Goal: Obtain resource: Download file/media

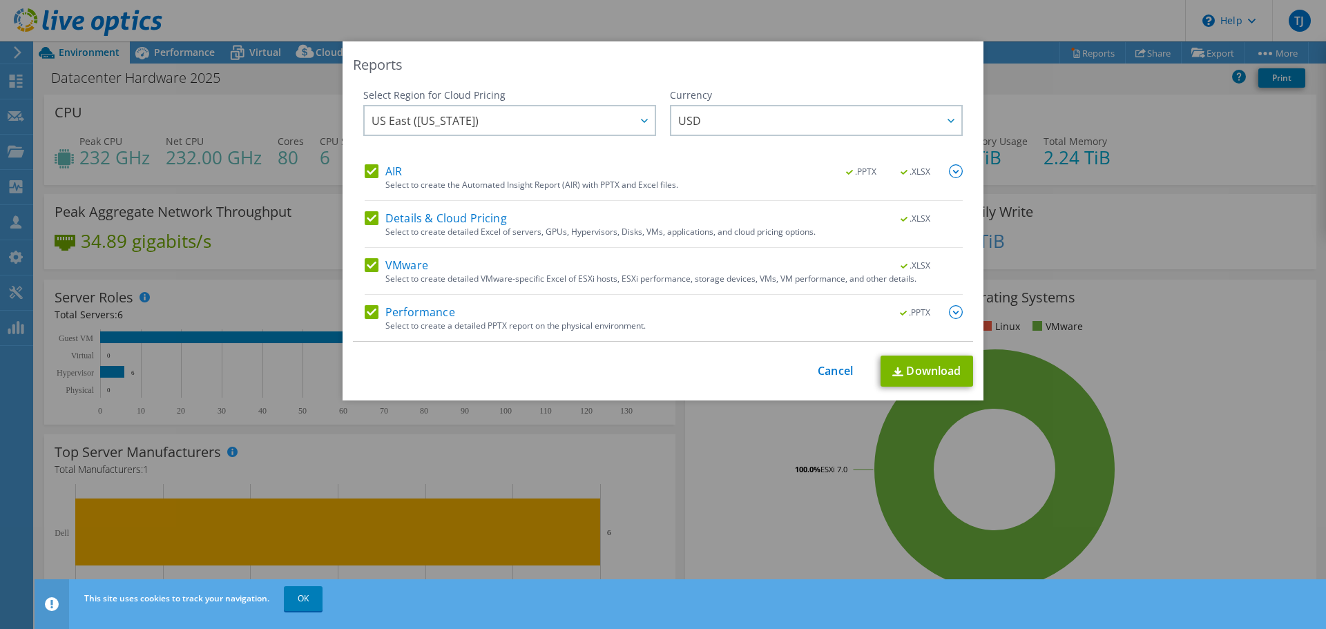
select select "USD"
click at [824, 377] on link "Cancel" at bounding box center [835, 371] width 35 height 13
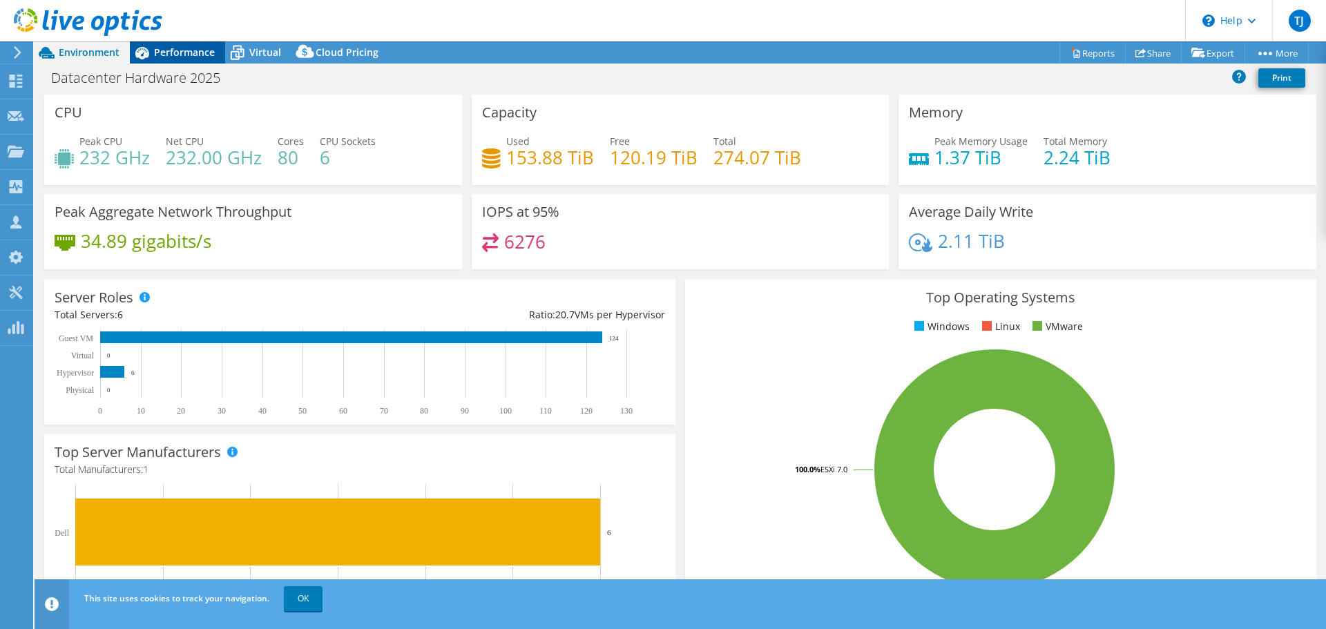
click at [170, 53] on span "Performance" at bounding box center [184, 52] width 61 height 13
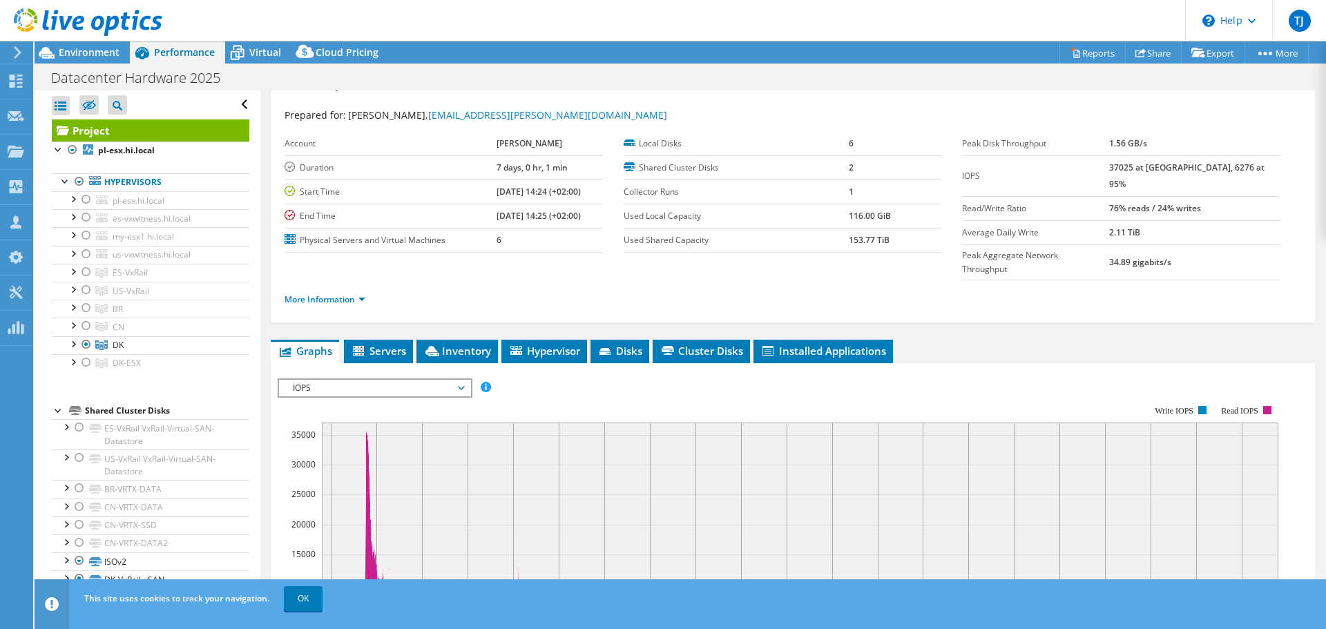
scroll to position [0, 0]
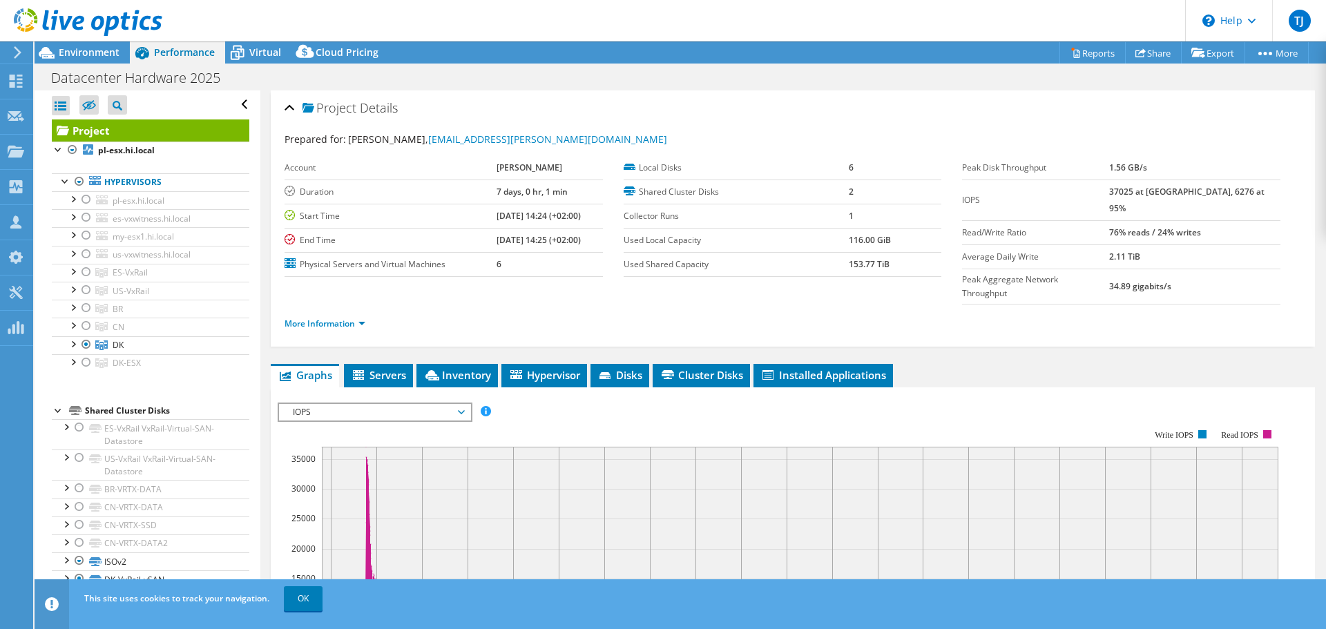
drag, startPoint x: 1185, startPoint y: 171, endPoint x: 1117, endPoint y: 173, distance: 68.4
click at [1117, 173] on tr "Peak Disk Throughput 1.56 GB/s" at bounding box center [1121, 168] width 318 height 24
click at [82, 363] on div at bounding box center [86, 362] width 14 height 17
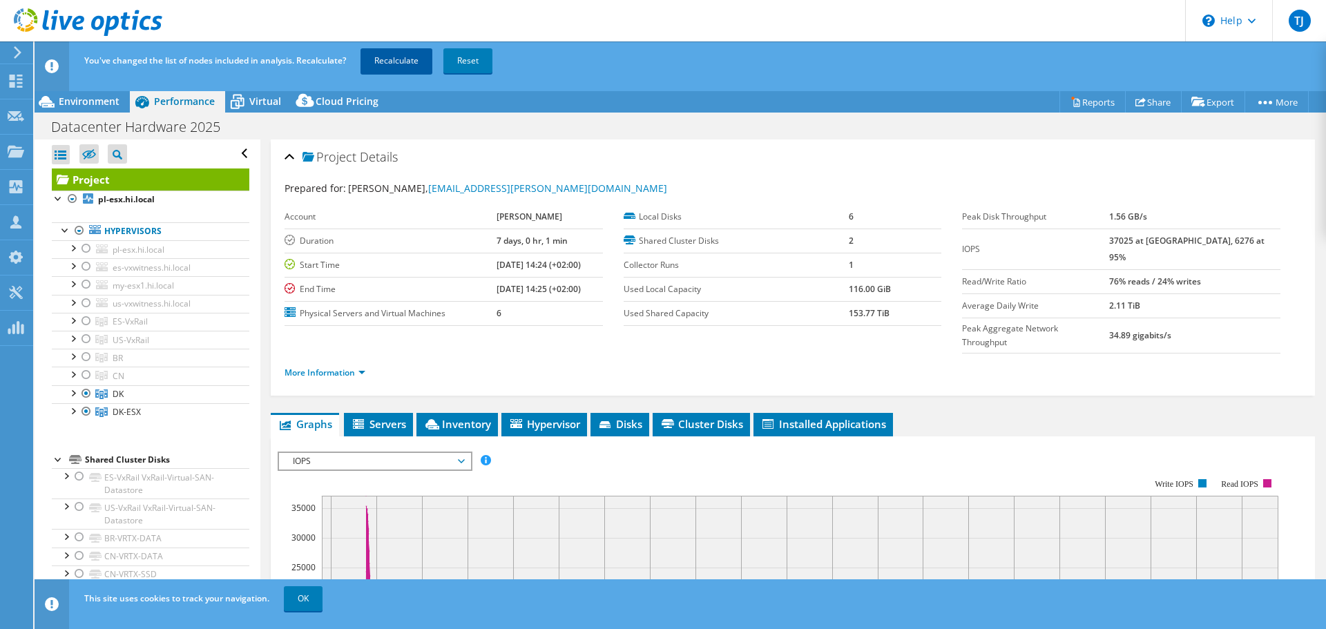
click at [417, 56] on link "Recalculate" at bounding box center [397, 60] width 72 height 25
click at [90, 104] on span "Environment" at bounding box center [89, 101] width 61 height 13
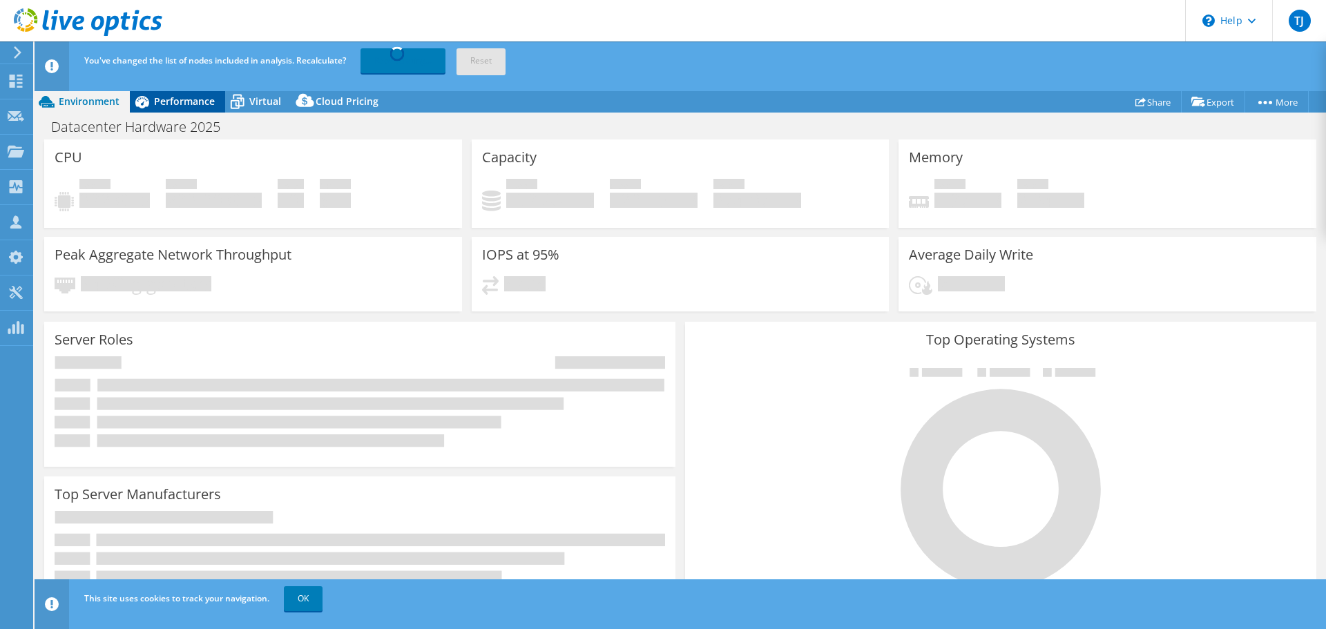
click at [162, 106] on span "Performance" at bounding box center [184, 101] width 61 height 13
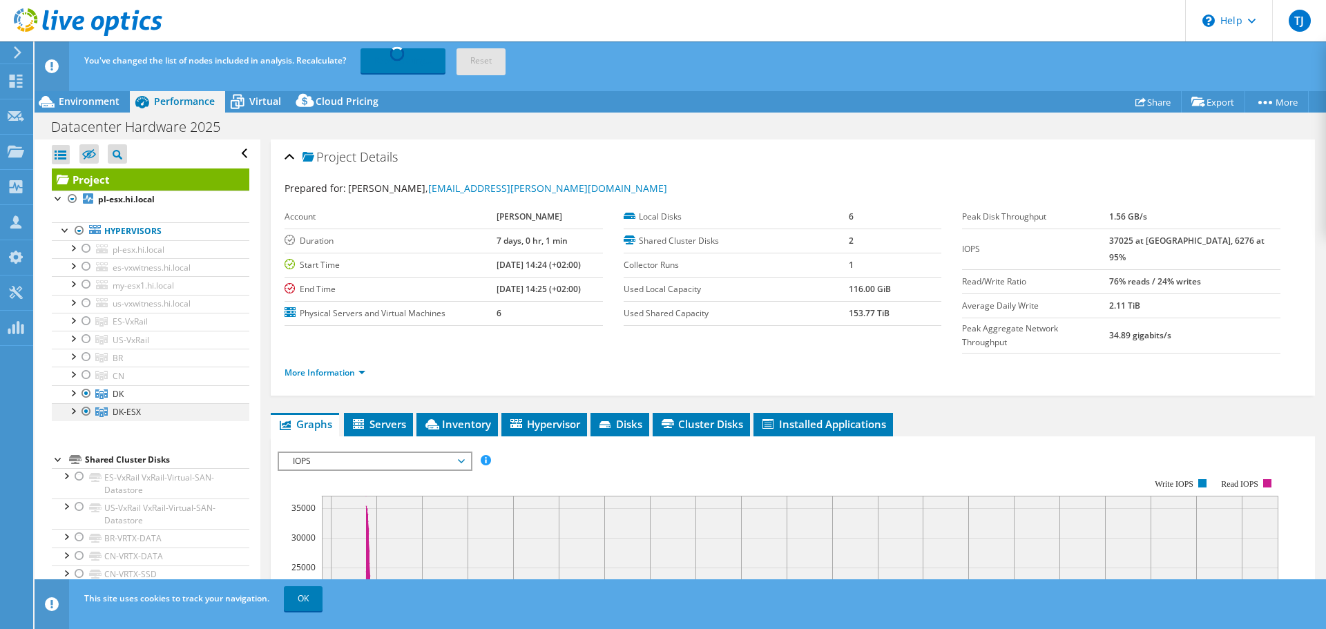
click at [73, 415] on div at bounding box center [73, 410] width 14 height 14
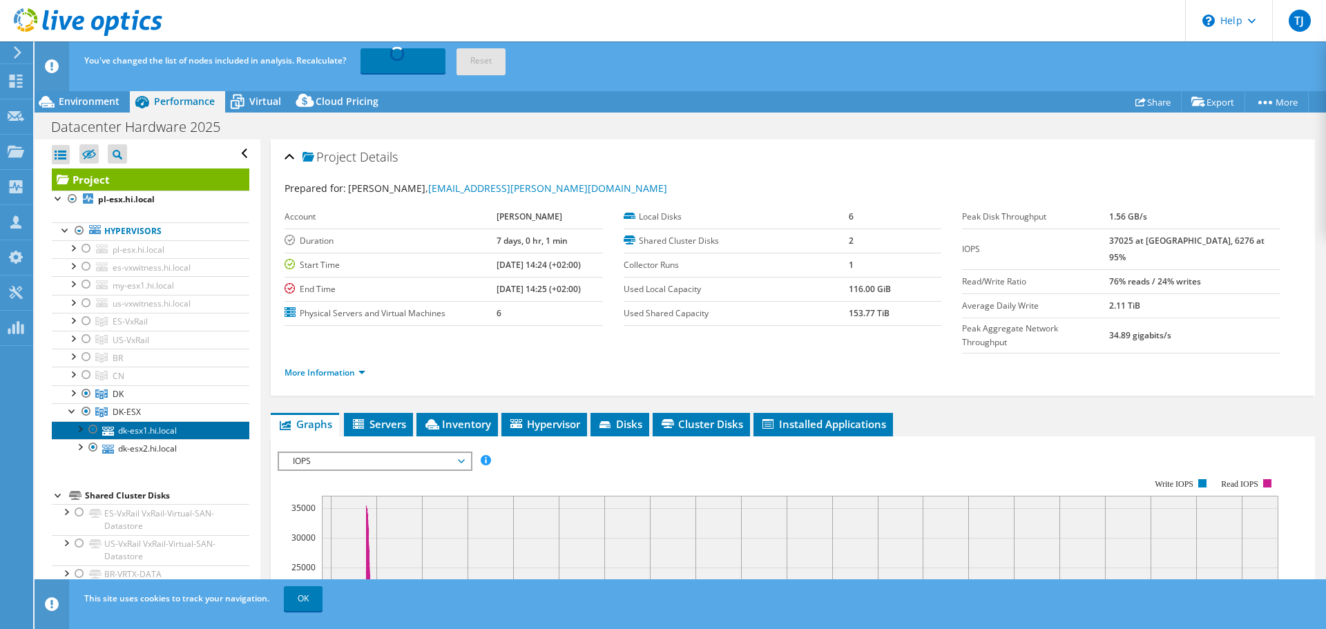
click at [153, 435] on link "dk-esx1.hi.local" at bounding box center [151, 430] width 198 height 18
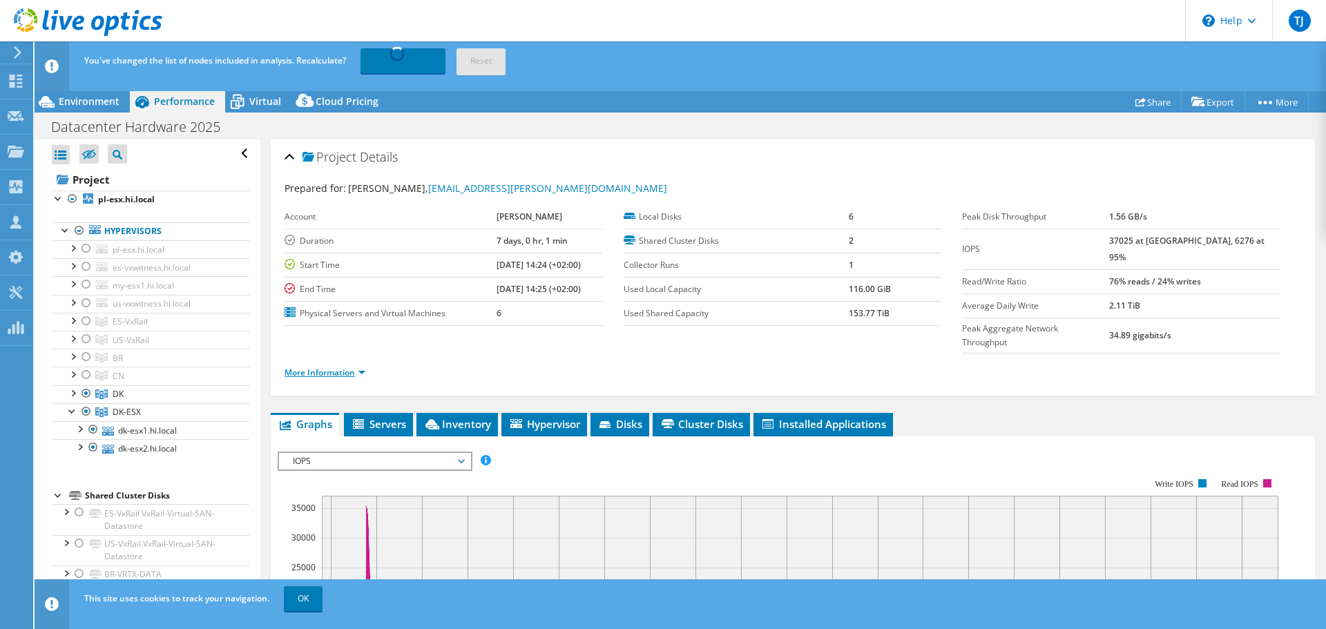
click at [354, 367] on link "More Information" at bounding box center [325, 373] width 81 height 12
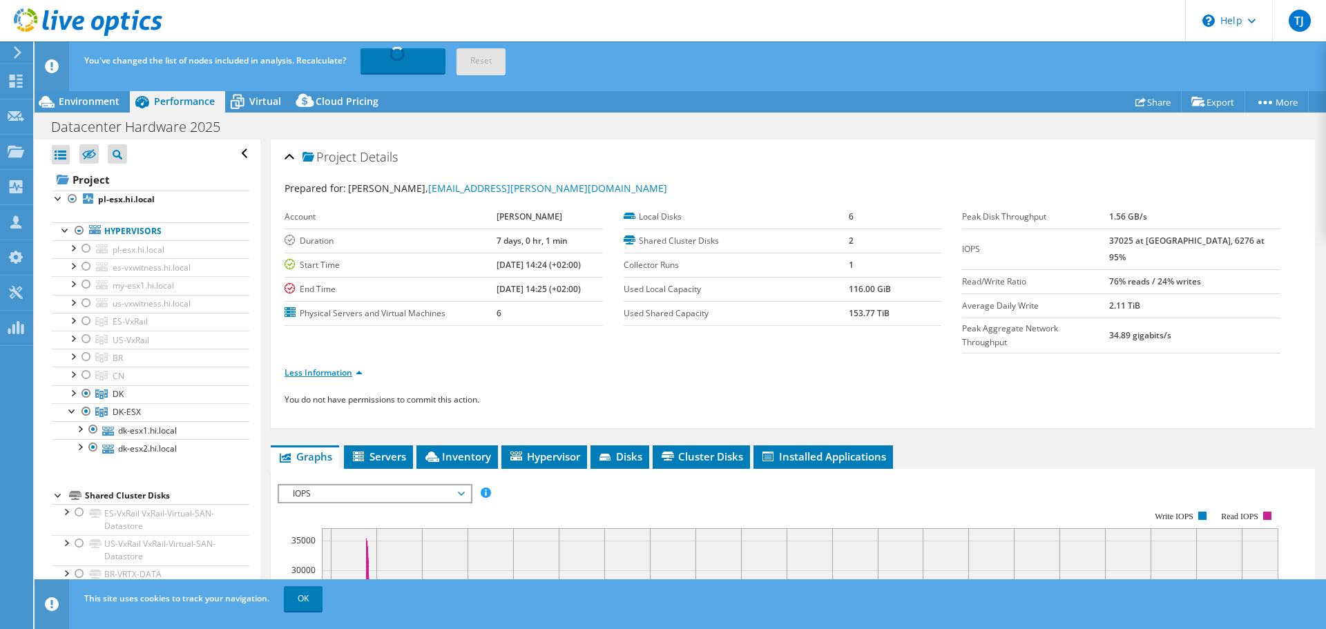
click at [316, 367] on link "Less Information" at bounding box center [324, 373] width 78 height 12
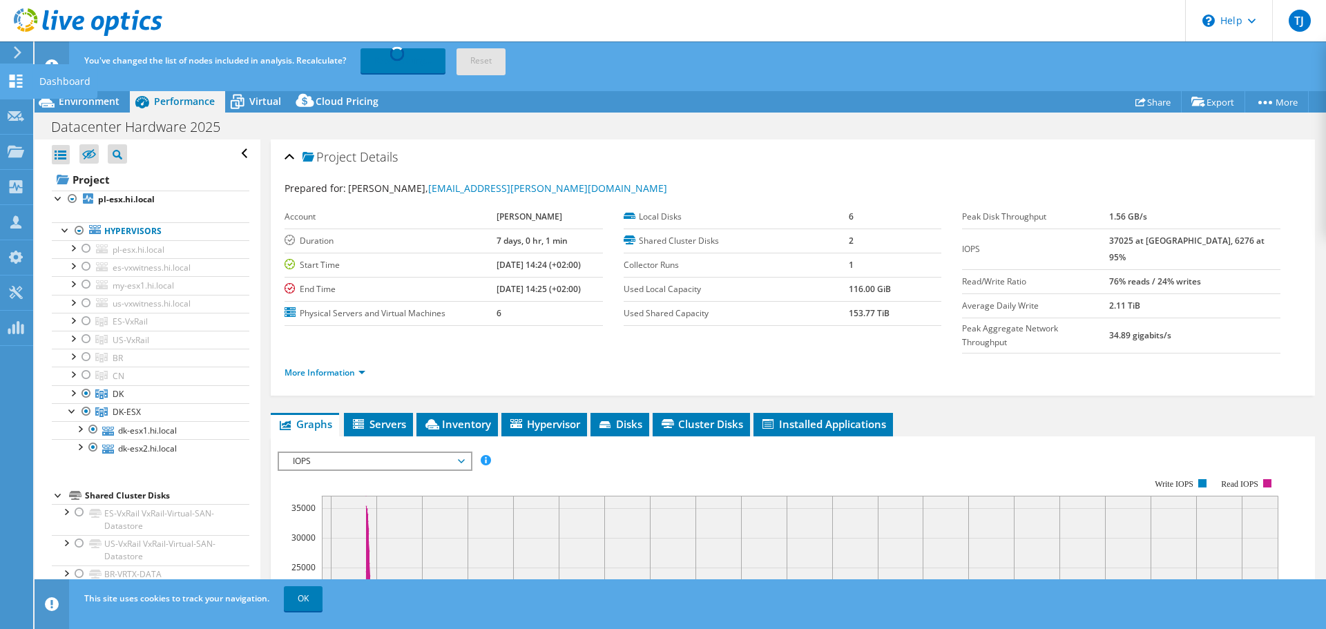
click at [52, 84] on div "Dashboard" at bounding box center [64, 81] width 65 height 35
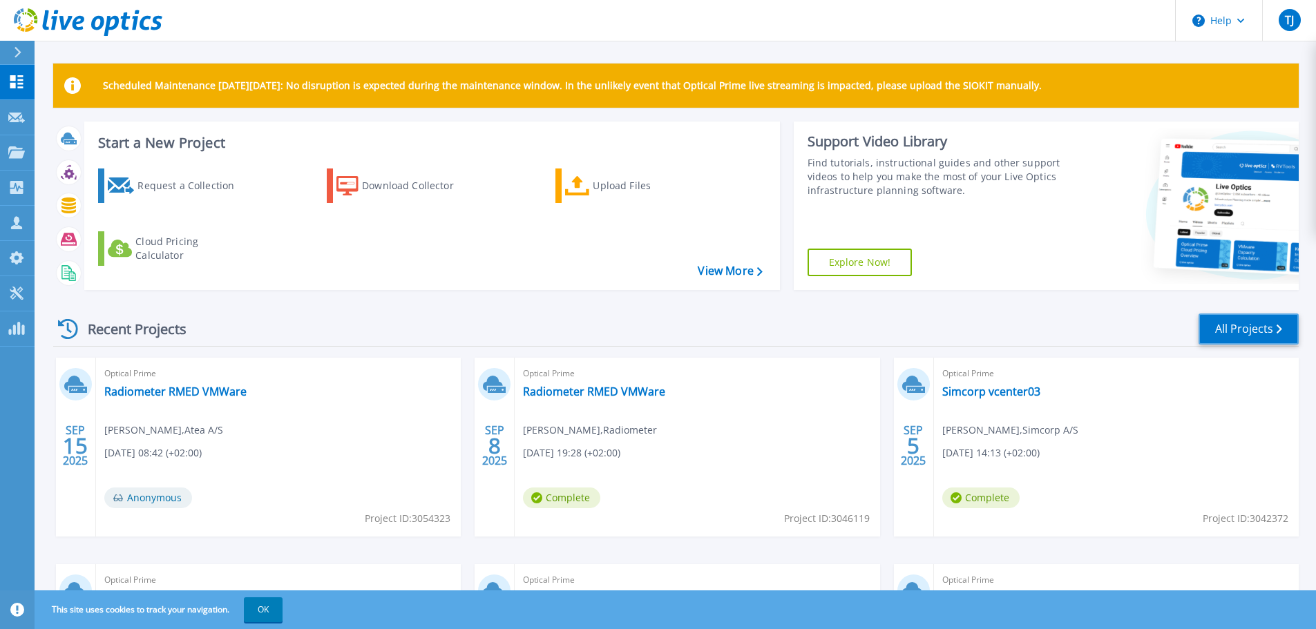
click at [1275, 331] on link "All Projects" at bounding box center [1248, 329] width 100 height 31
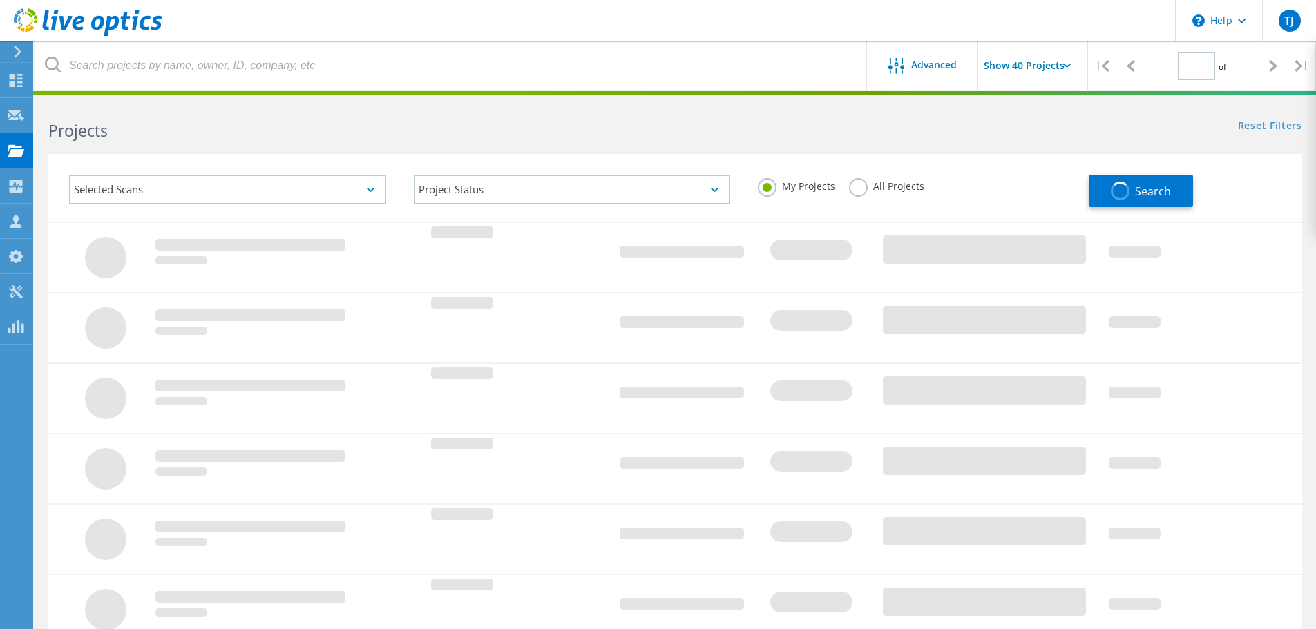
type input "1"
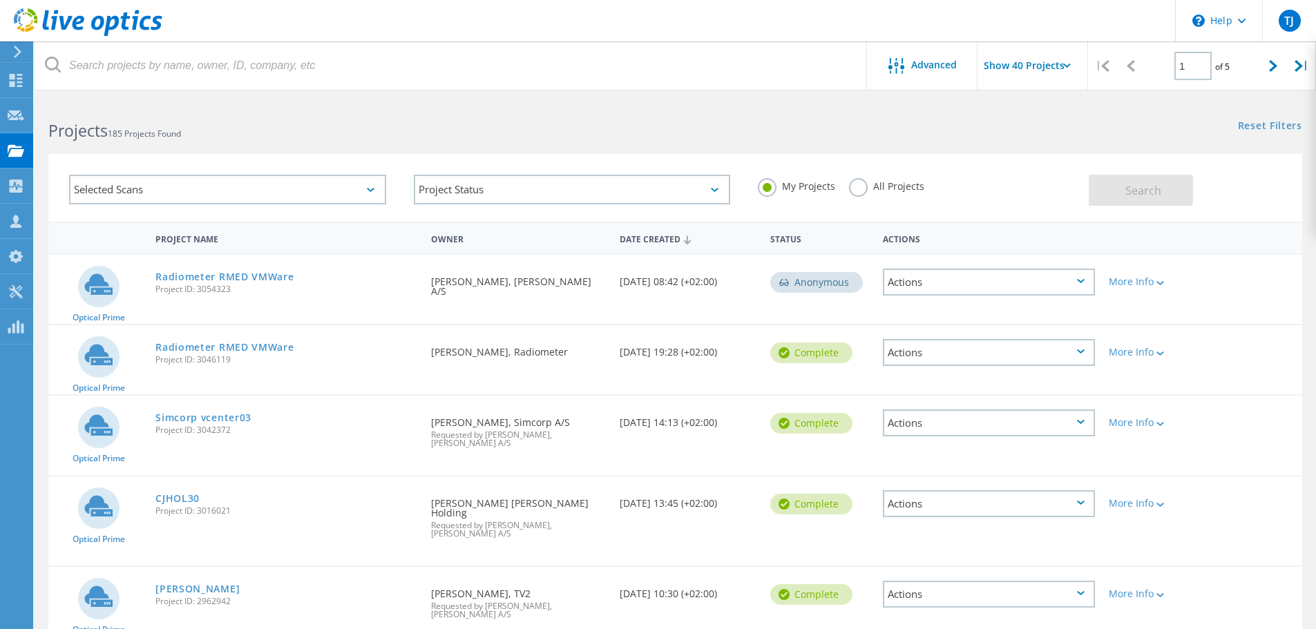
scroll to position [1341, 0]
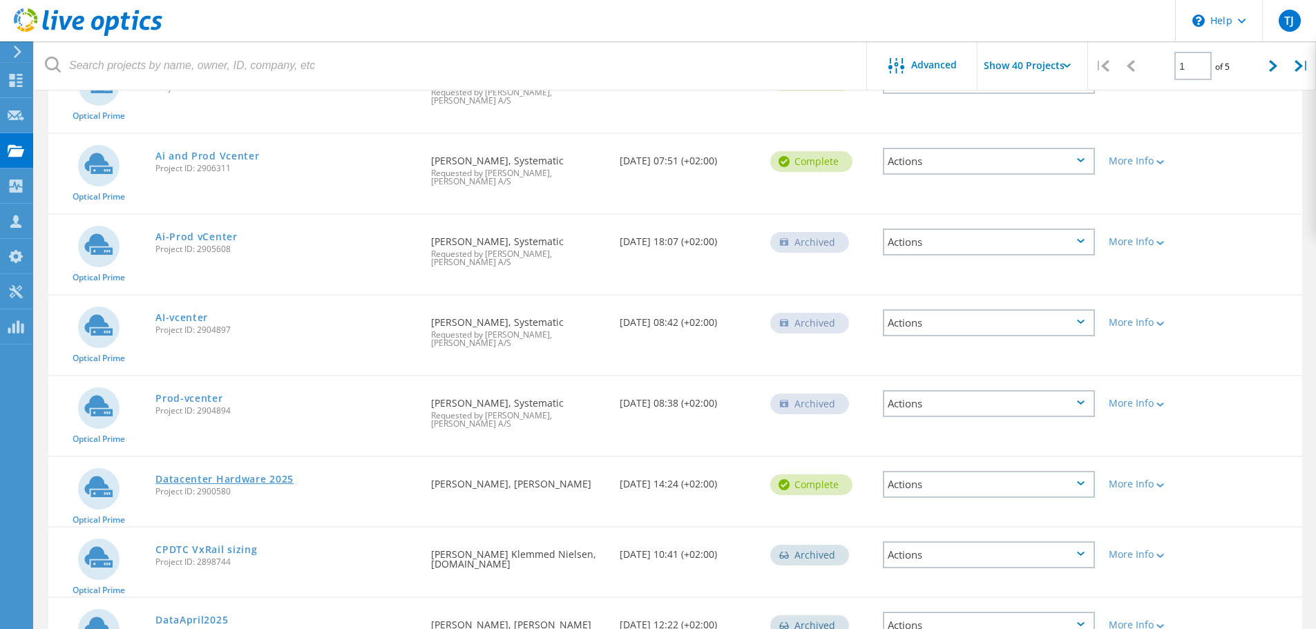
click at [234, 475] on link "Datacenter Hardware 2025" at bounding box center [224, 480] width 138 height 10
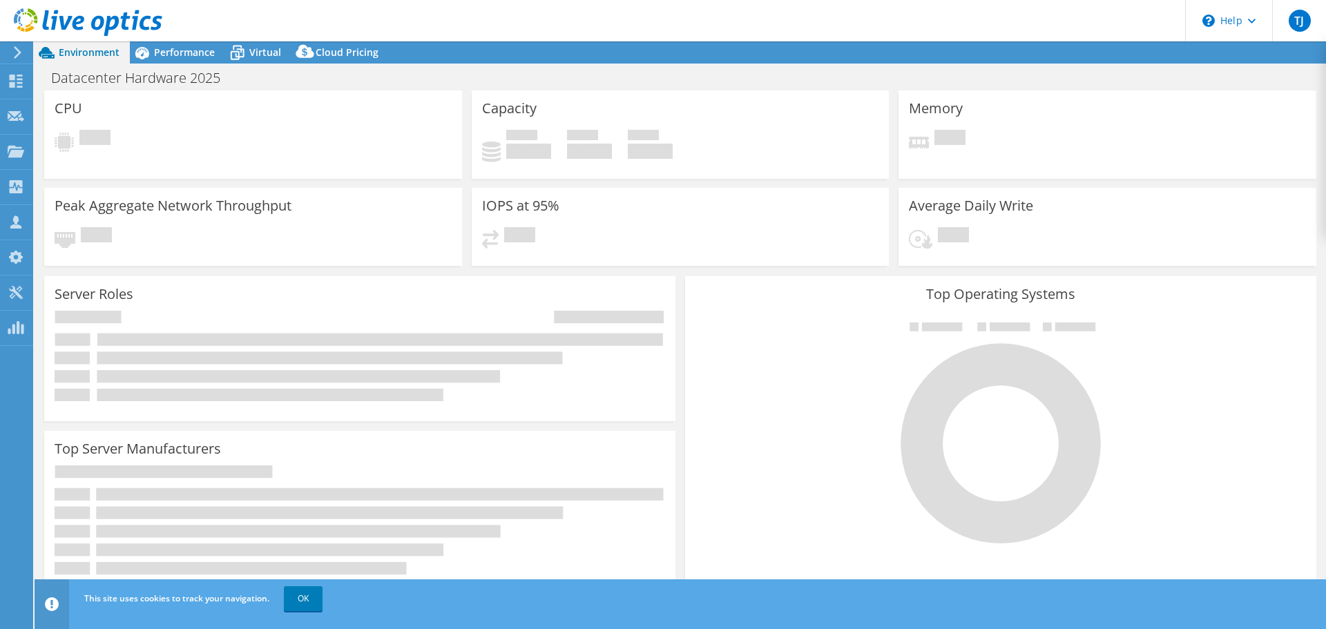
select select "USD"
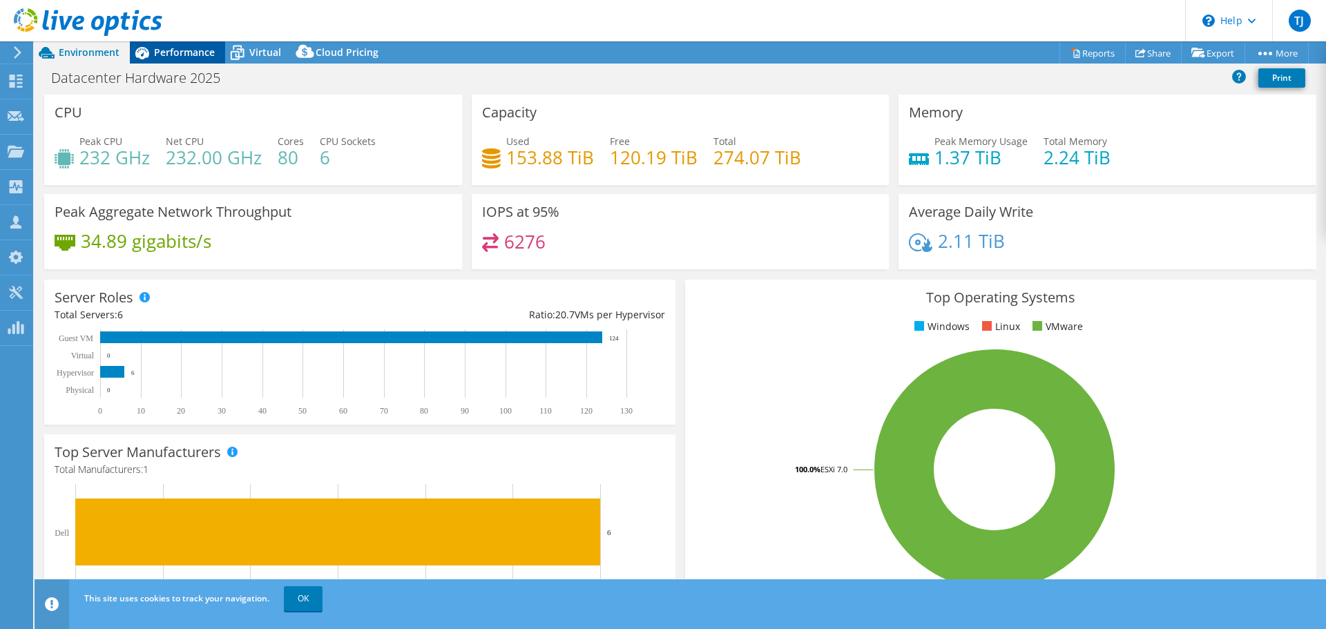
click at [176, 55] on span "Performance" at bounding box center [184, 52] width 61 height 13
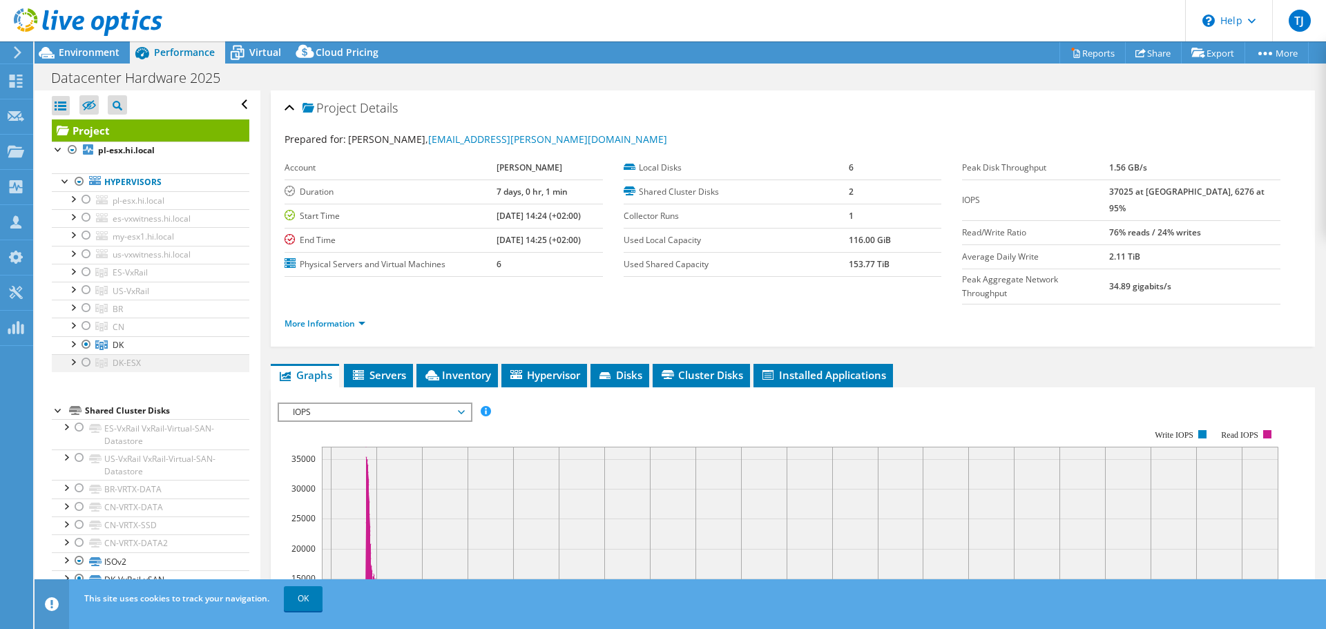
click at [85, 362] on div at bounding box center [86, 362] width 14 height 17
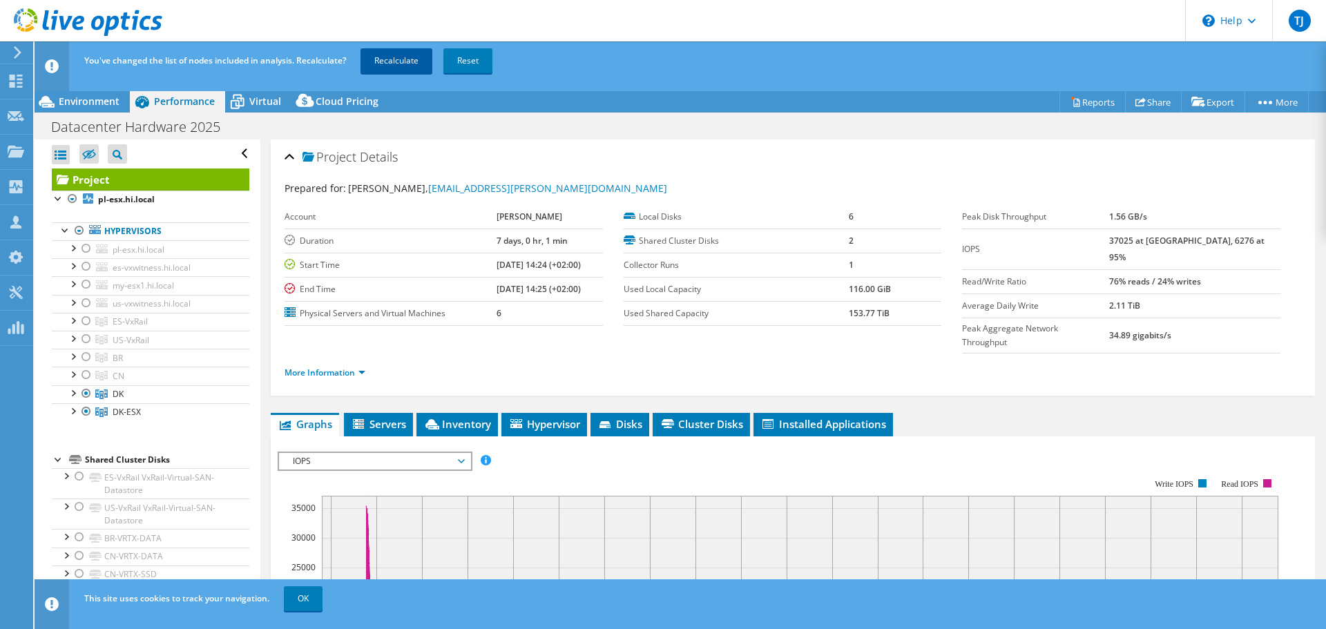
click at [383, 64] on link "Recalculate" at bounding box center [397, 60] width 72 height 25
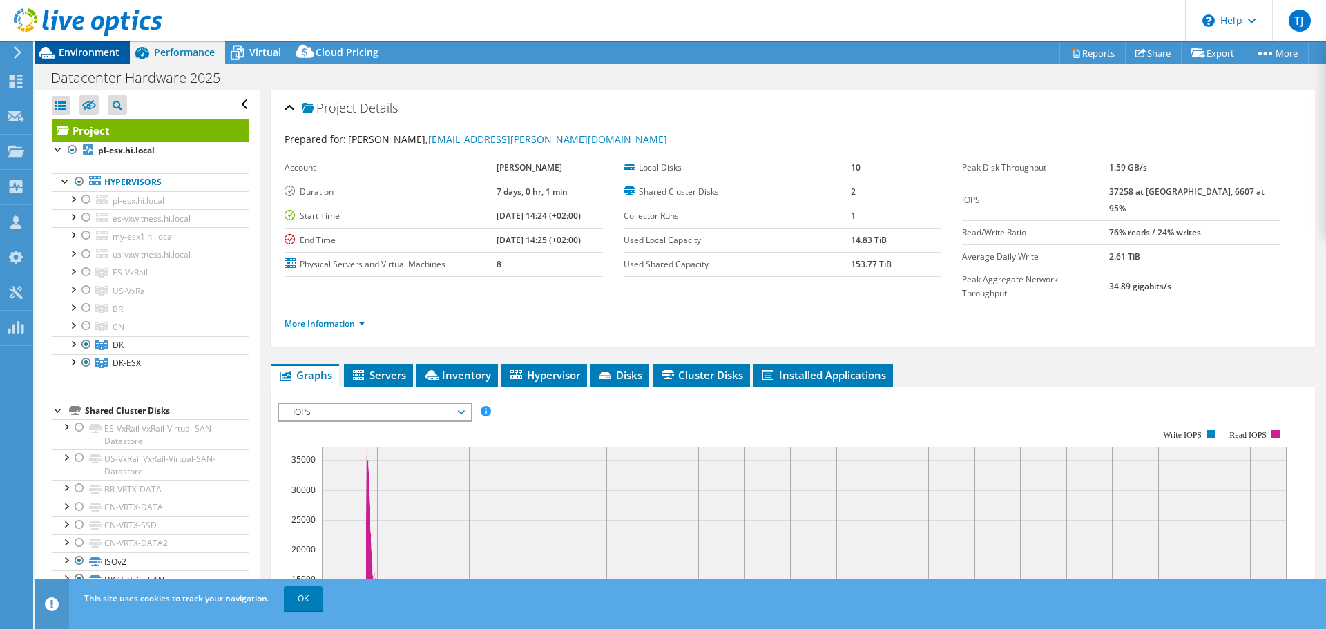
click at [79, 52] on span "Environment" at bounding box center [89, 52] width 61 height 13
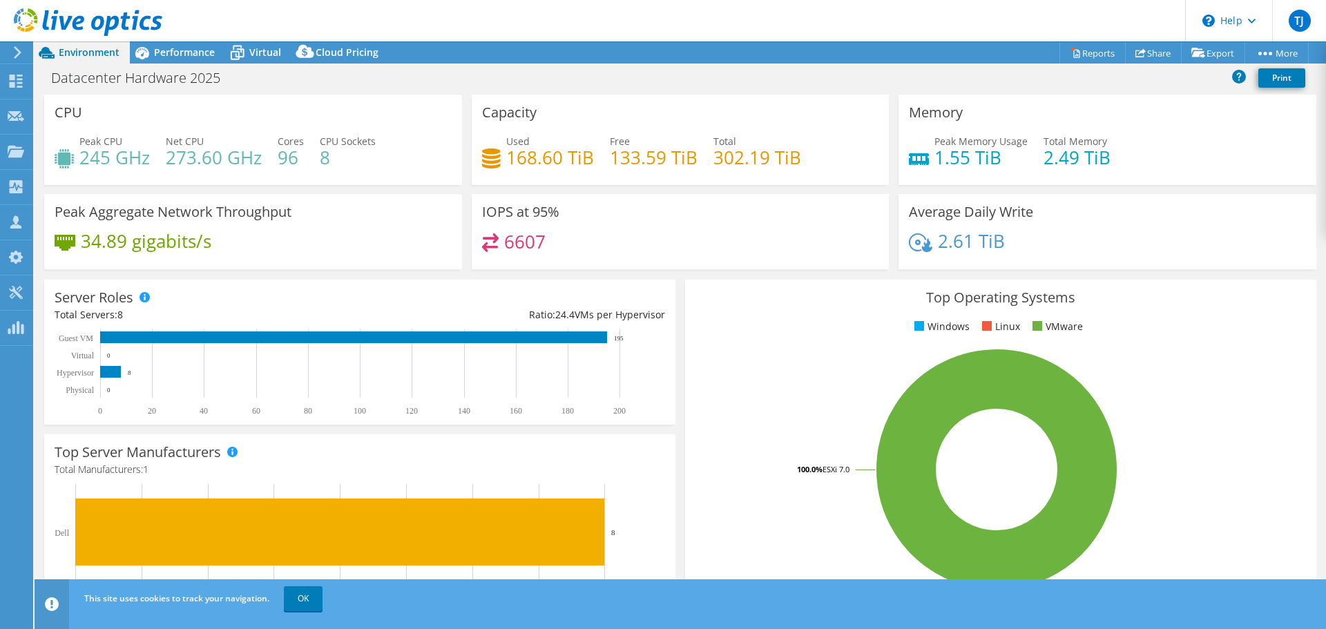
click at [528, 161] on h4 "168.60 TiB" at bounding box center [550, 157] width 88 height 15
click at [533, 163] on h4 "168.60 TiB" at bounding box center [550, 157] width 88 height 15
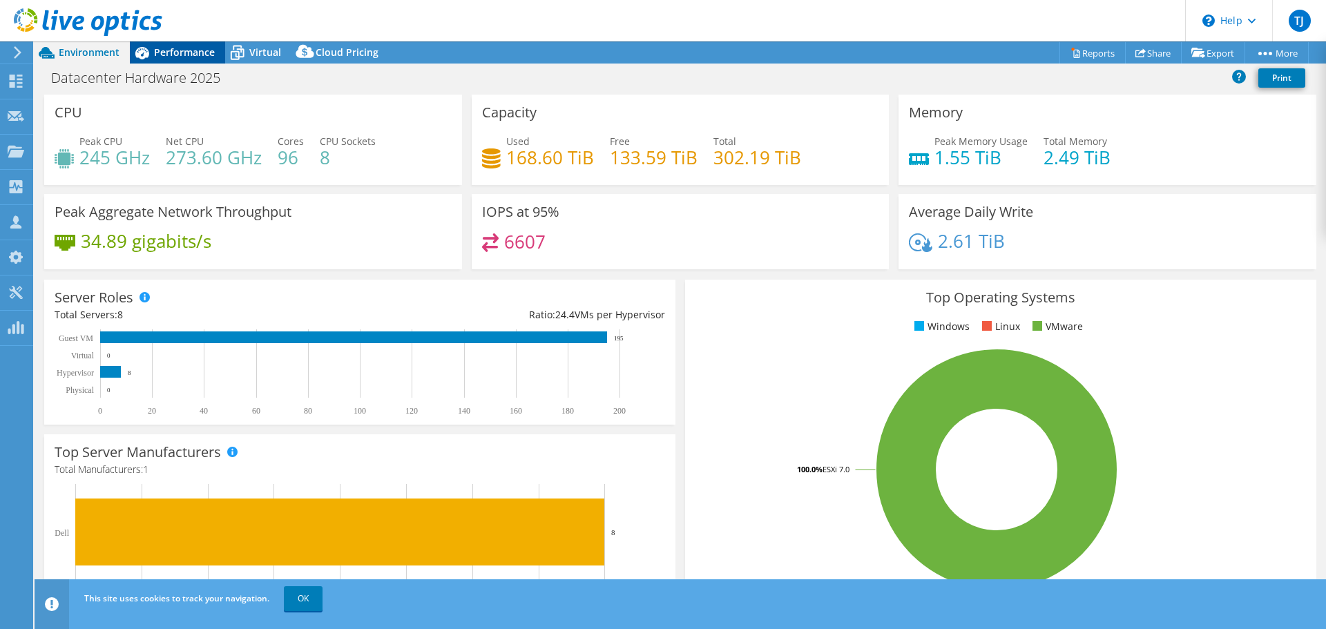
click at [191, 56] on span "Performance" at bounding box center [184, 52] width 61 height 13
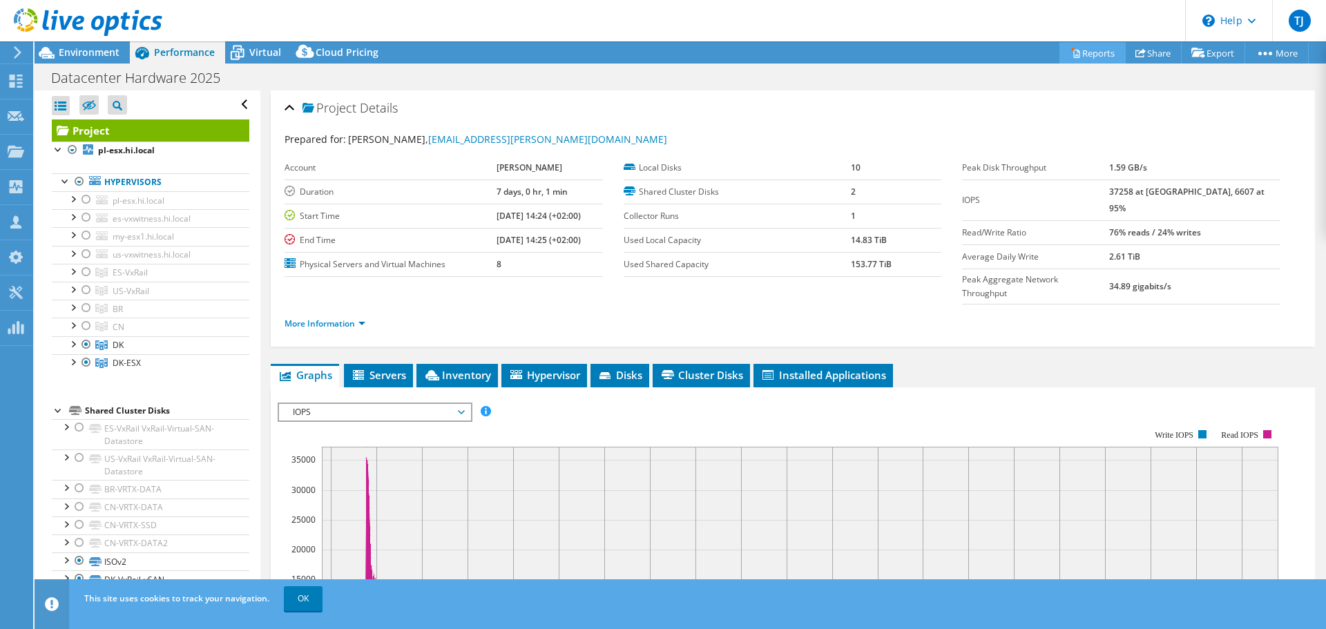
click at [1093, 54] on link "Reports" at bounding box center [1093, 52] width 66 height 21
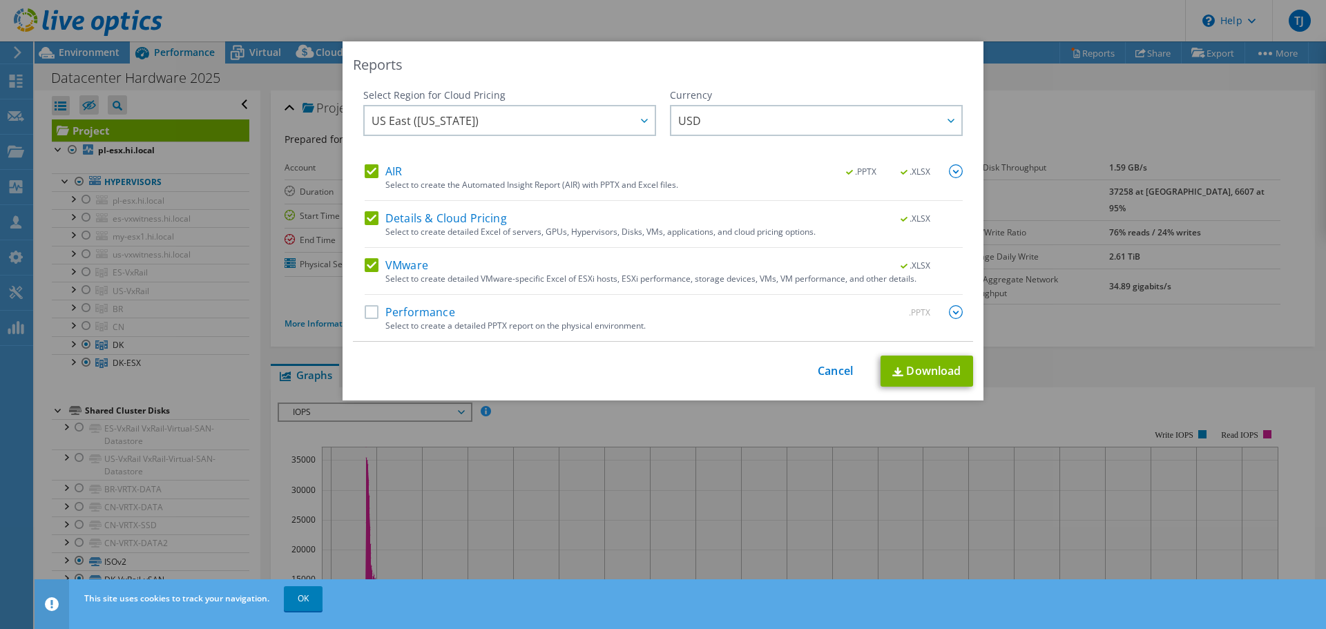
click at [367, 311] on label "Performance" at bounding box center [410, 312] width 90 height 14
click at [0, 0] on input "Performance" at bounding box center [0, 0] width 0 height 0
click at [917, 372] on link "Download" at bounding box center [927, 371] width 93 height 31
click at [1077, 117] on div "Reports Select Region for Cloud Pricing Asia Pacific (Hong Kong) Asia Pacific (…" at bounding box center [663, 314] width 1326 height 546
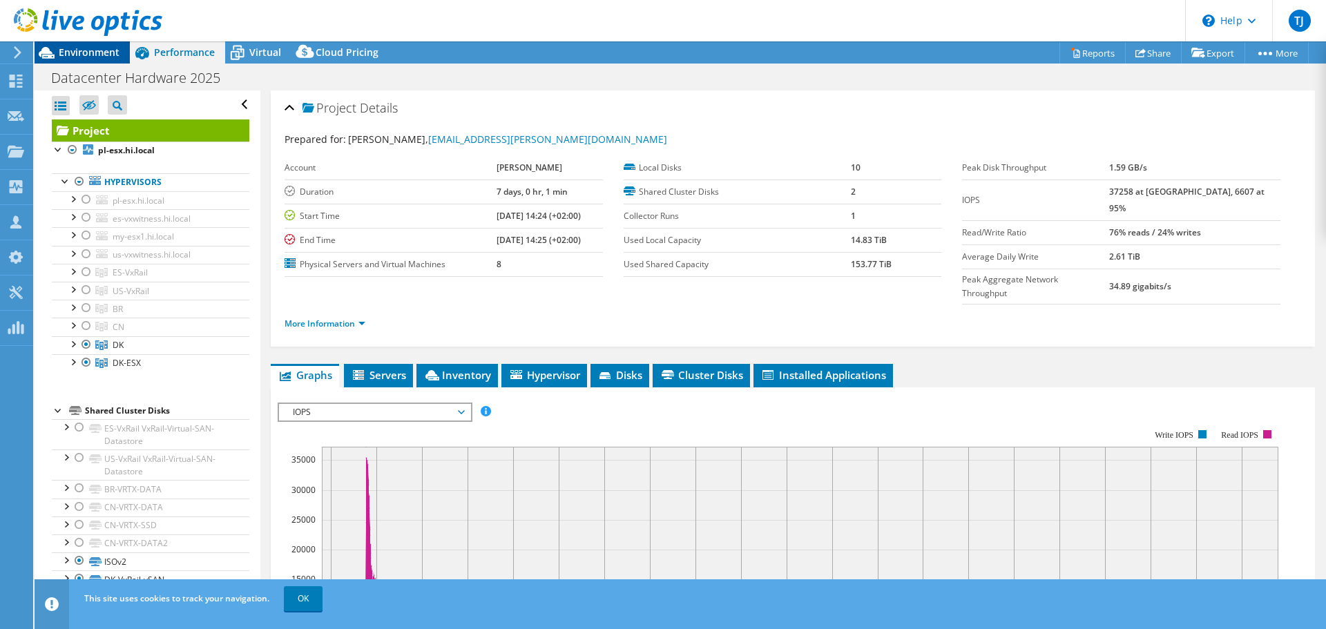
click at [84, 46] on span "Environment" at bounding box center [89, 52] width 61 height 13
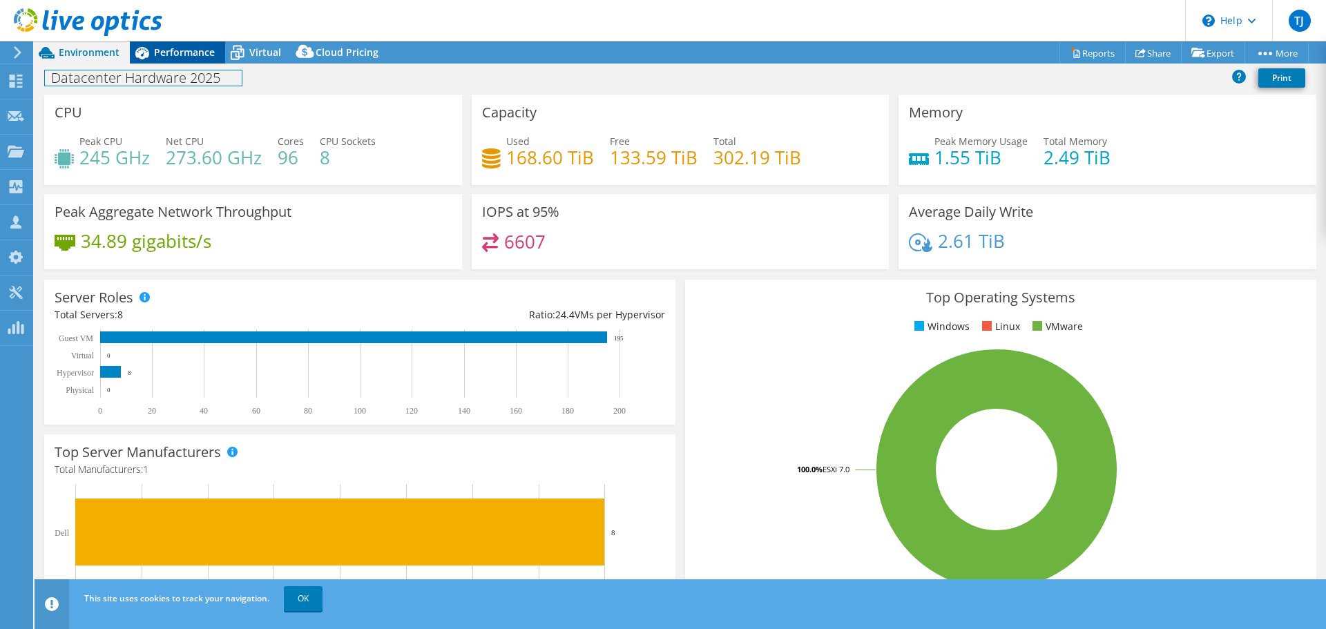
drag, startPoint x: 194, startPoint y: 64, endPoint x: 196, endPoint y: 56, distance: 7.9
click at [195, 62] on div "Project Actions Project Actions Reports Share Export vSAN ReadyNode Sizer" at bounding box center [681, 335] width 1292 height 588
click at [196, 56] on span "Performance" at bounding box center [184, 52] width 61 height 13
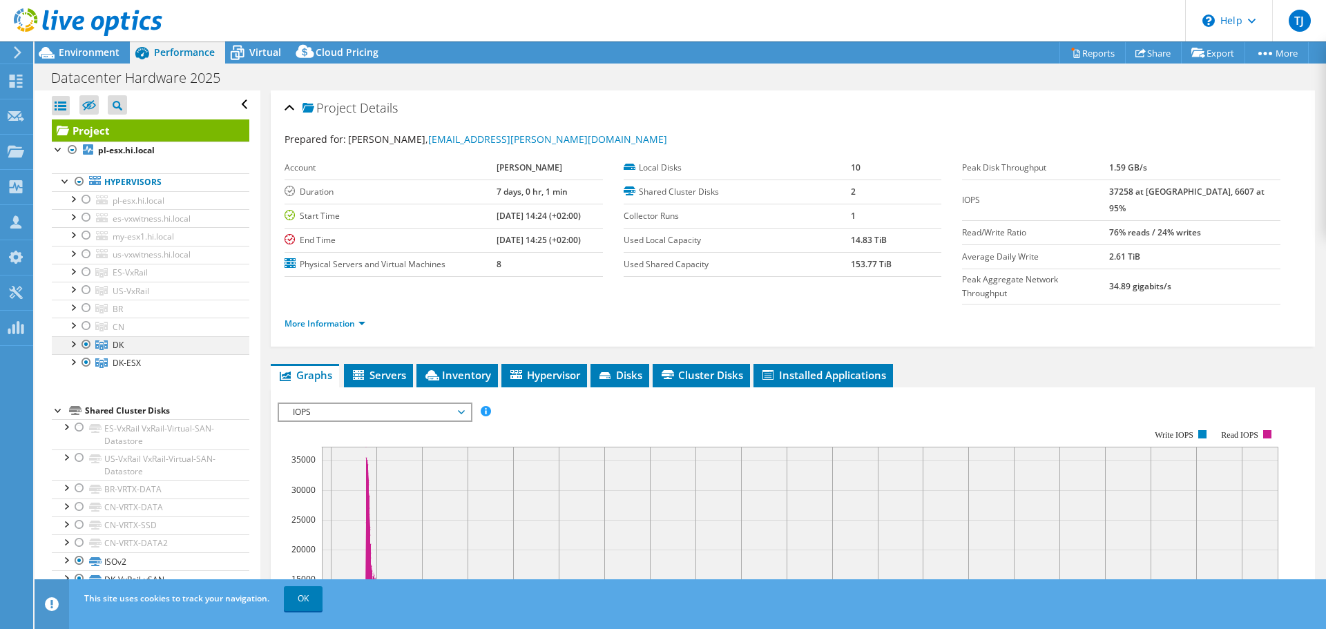
click at [86, 345] on div at bounding box center [86, 344] width 14 height 17
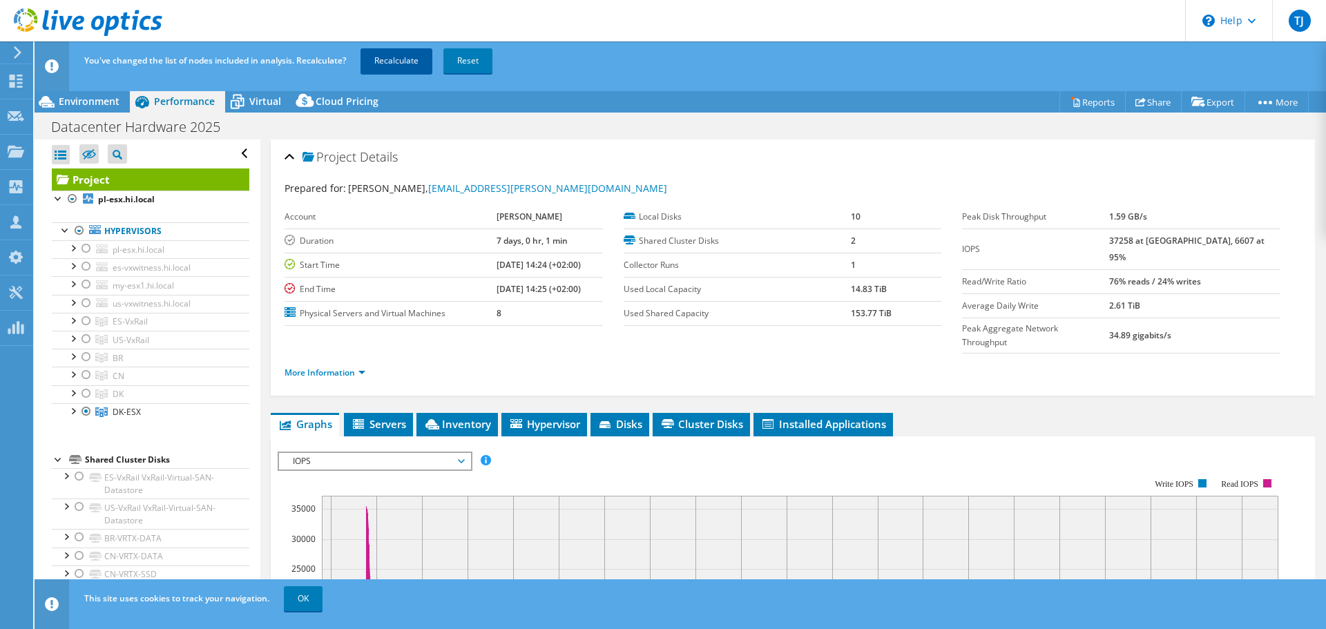
click at [413, 68] on link "Recalculate" at bounding box center [397, 60] width 72 height 25
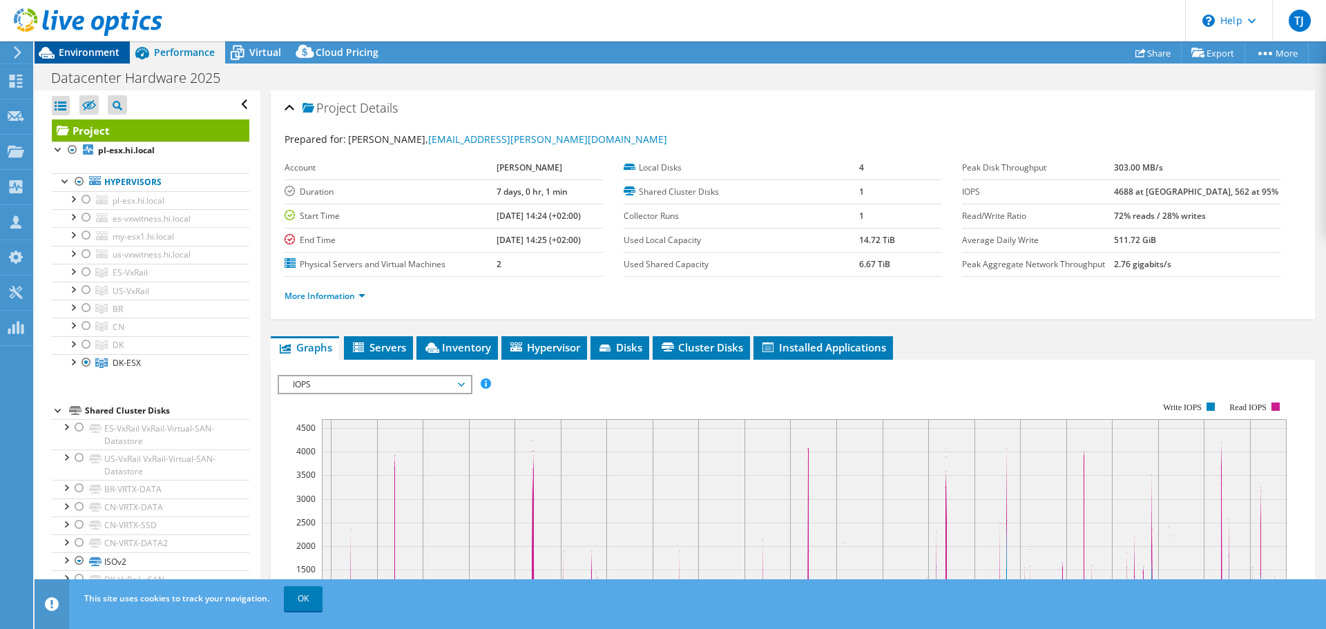
click at [84, 55] on span "Environment" at bounding box center [89, 52] width 61 height 13
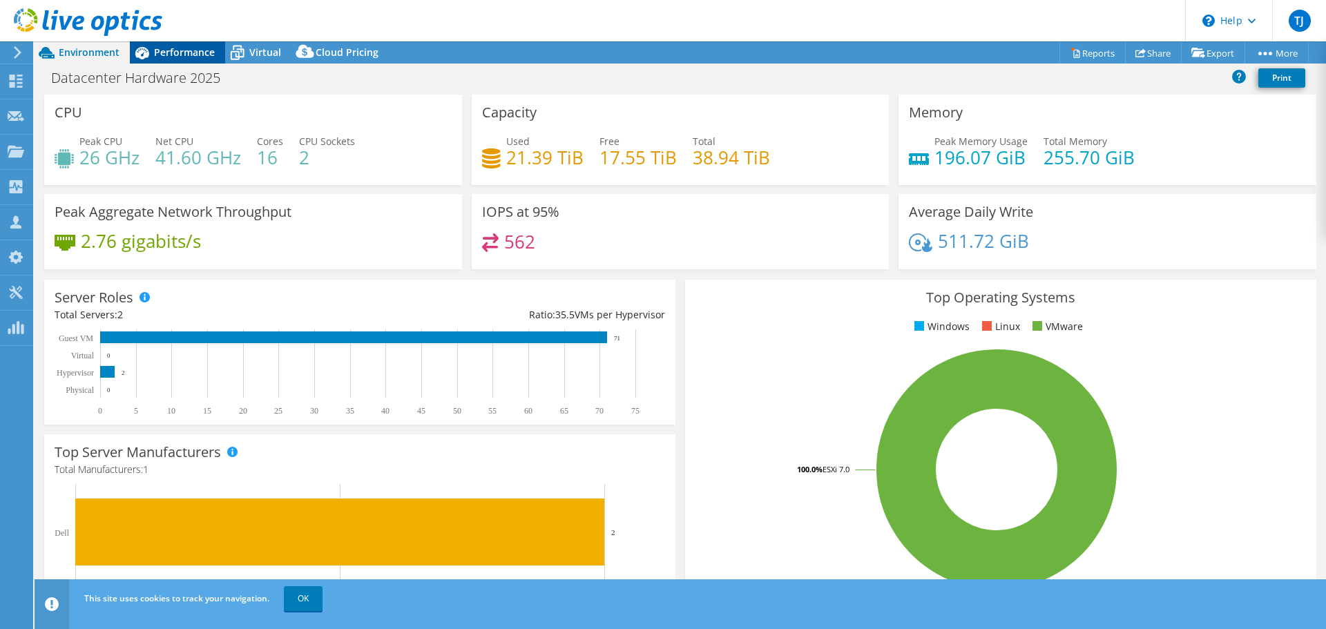
click at [189, 52] on span "Performance" at bounding box center [184, 52] width 61 height 13
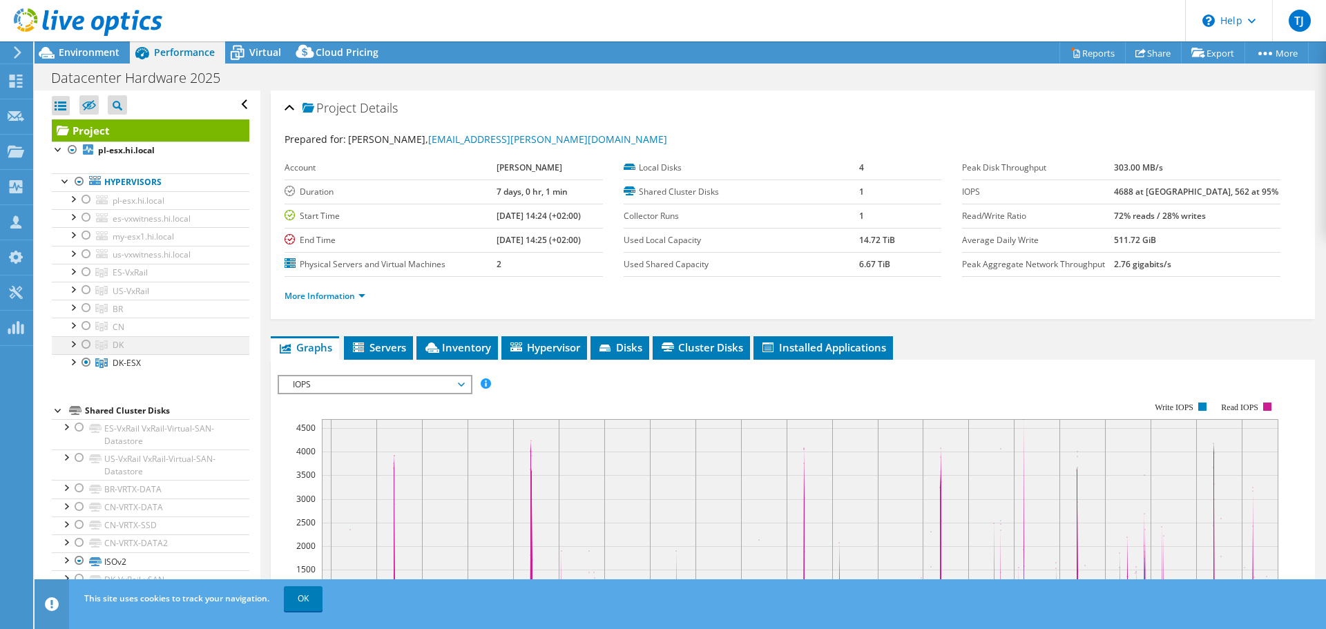
click at [87, 345] on div at bounding box center [86, 344] width 14 height 17
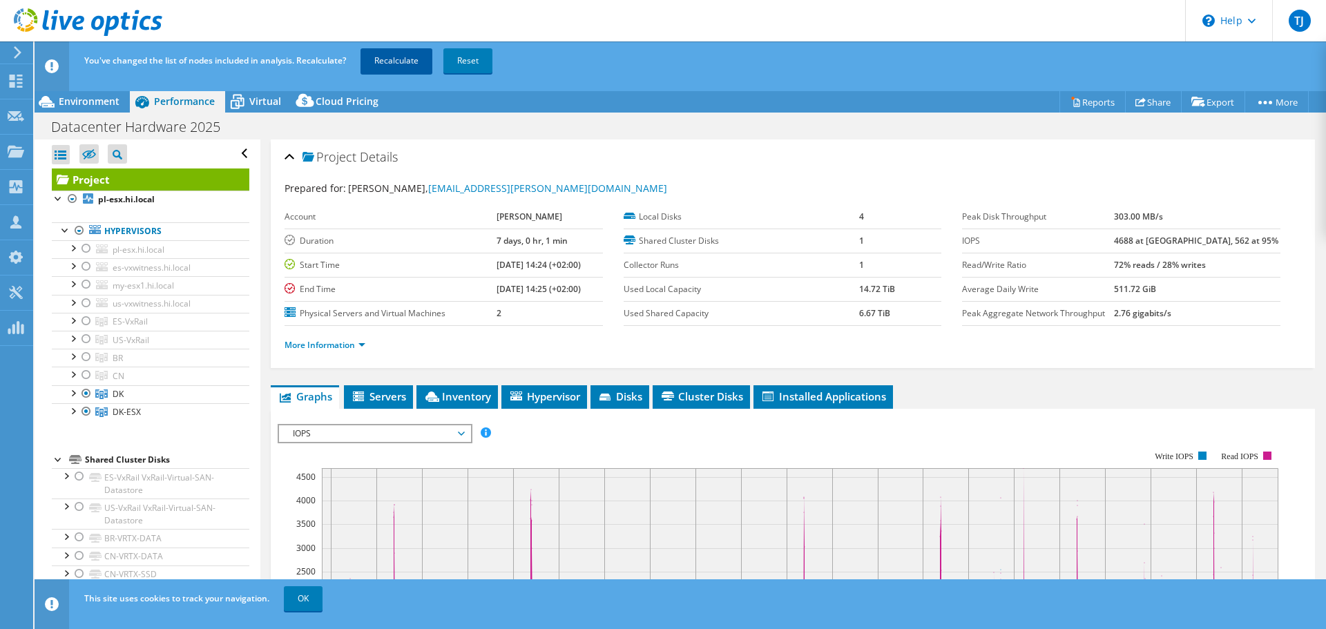
click at [393, 66] on link "Recalculate" at bounding box center [397, 60] width 72 height 25
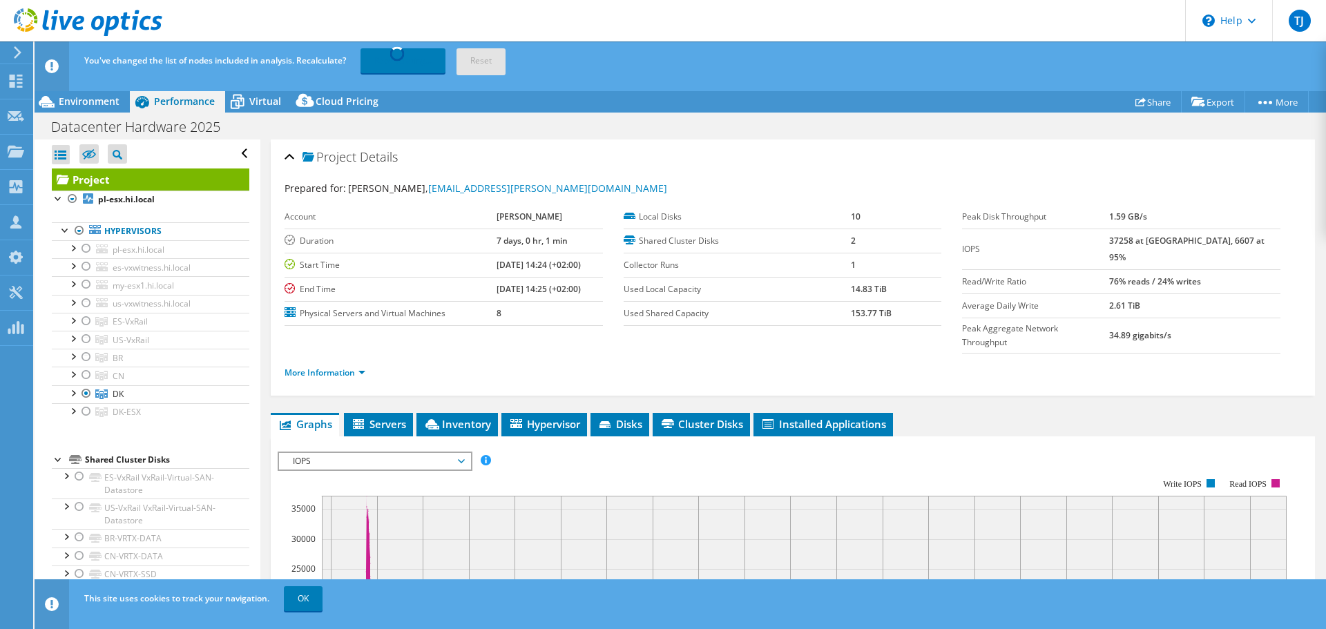
select select "USD"
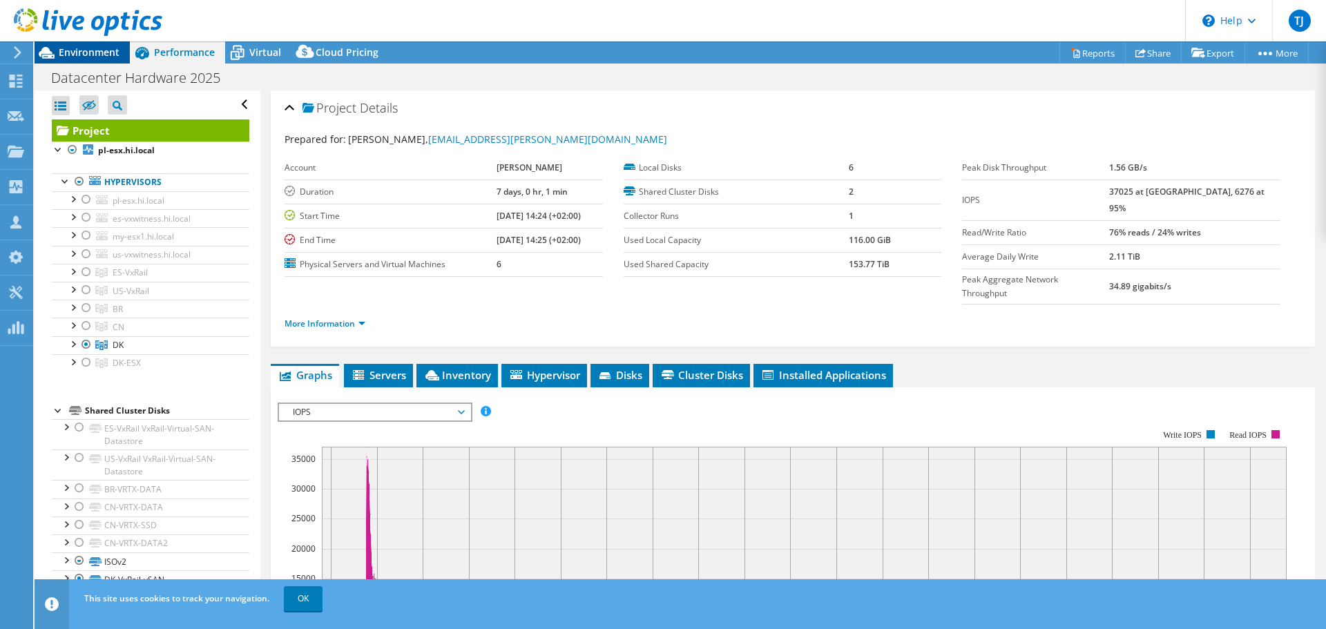
click at [82, 55] on span "Environment" at bounding box center [89, 52] width 61 height 13
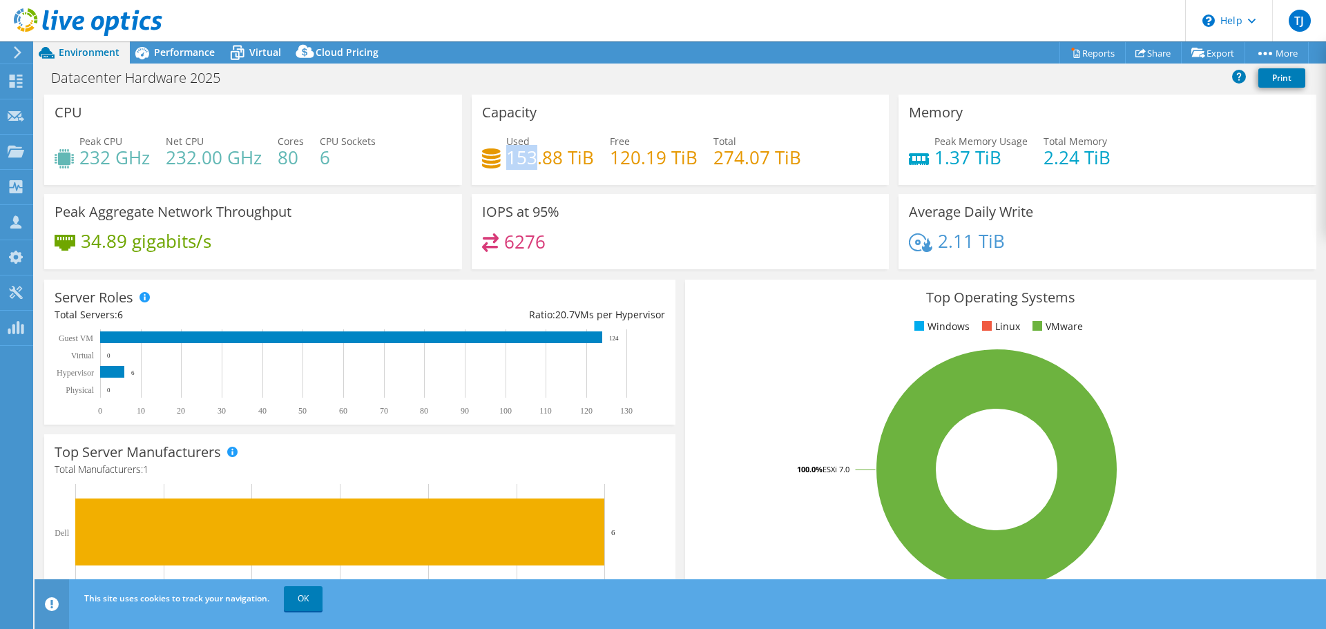
drag, startPoint x: 505, startPoint y: 157, endPoint x: 531, endPoint y: 157, distance: 26.2
click at [531, 157] on h4 "153.88 TiB" at bounding box center [550, 157] width 88 height 15
click at [169, 54] on span "Performance" at bounding box center [184, 52] width 61 height 13
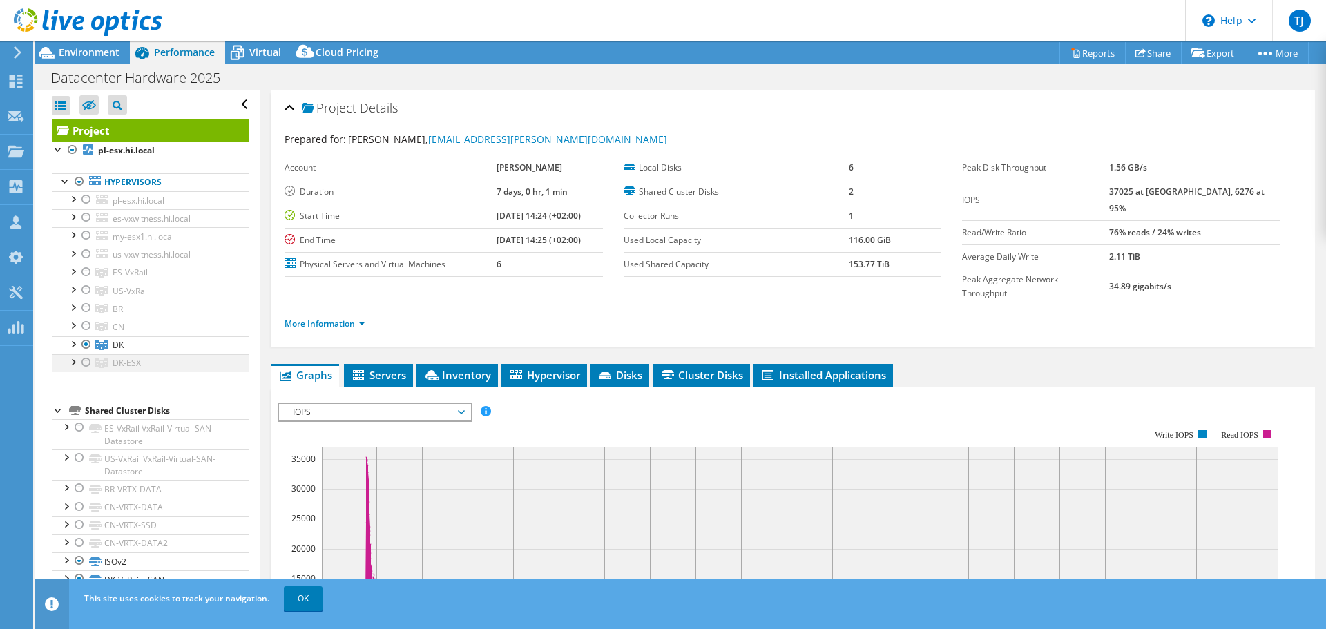
click at [90, 363] on div at bounding box center [86, 362] width 14 height 17
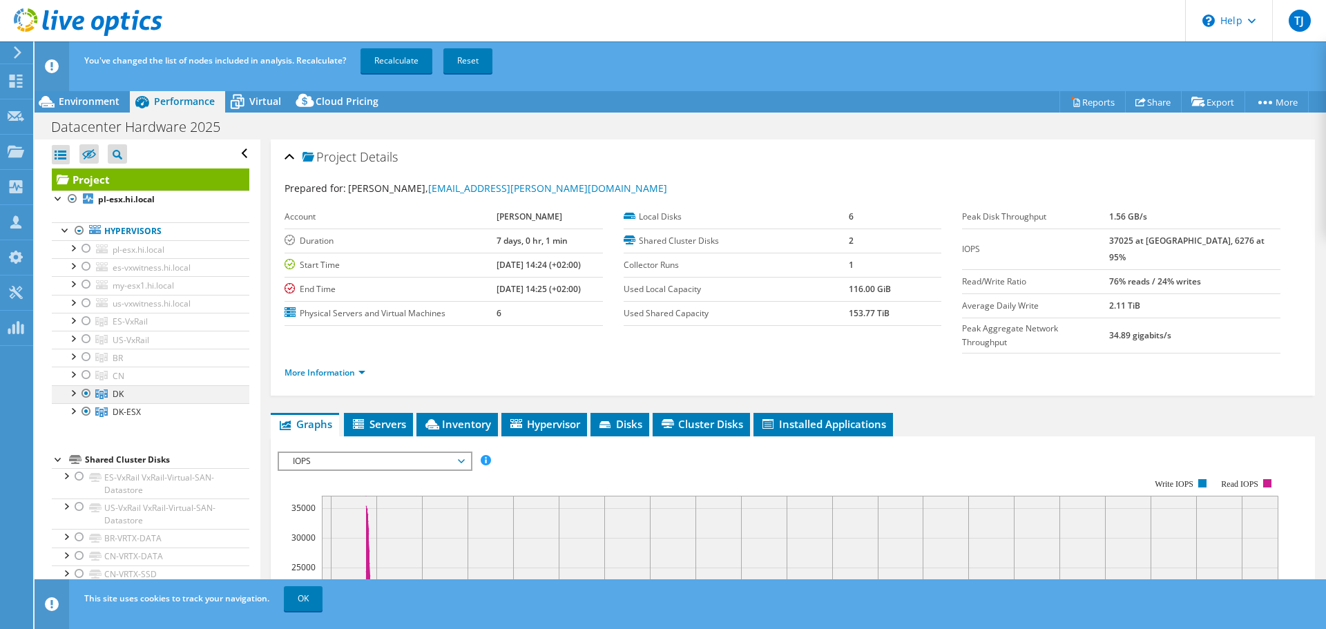
click at [87, 396] on div at bounding box center [86, 393] width 14 height 17
click at [383, 64] on link "Recalculate" at bounding box center [397, 60] width 72 height 25
